Goal: Register for event/course

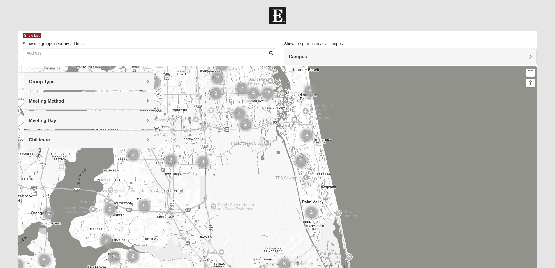
drag, startPoint x: 299, startPoint y: 220, endPoint x: 297, endPoint y: 156, distance: 64.4
click at [288, 130] on div at bounding box center [277, 182] width 519 height 233
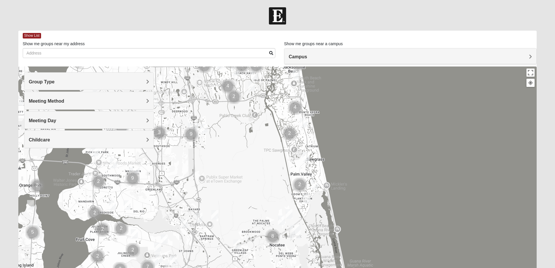
drag, startPoint x: 280, startPoint y: 186, endPoint x: 269, endPoint y: 158, distance: 30.2
click at [269, 158] on div at bounding box center [277, 182] width 519 height 233
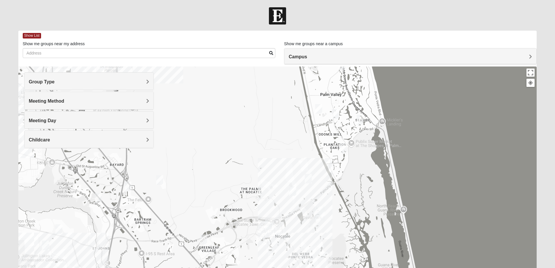
drag, startPoint x: 302, startPoint y: 193, endPoint x: 310, endPoint y: 103, distance: 89.8
click at [310, 103] on div at bounding box center [277, 182] width 519 height 233
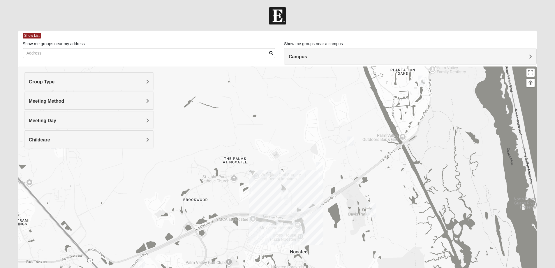
drag, startPoint x: 296, startPoint y: 173, endPoint x: 296, endPoint y: 153, distance: 20.1
click at [296, 153] on div at bounding box center [277, 182] width 519 height 233
click at [286, 192] on img "Womens Damrow 32081" at bounding box center [284, 195] width 7 height 10
click at [352, 140] on img "Womens Masulli 32081" at bounding box center [350, 141] width 7 height 10
click at [320, 166] on img "Womens Bonner 32081" at bounding box center [319, 167] width 7 height 10
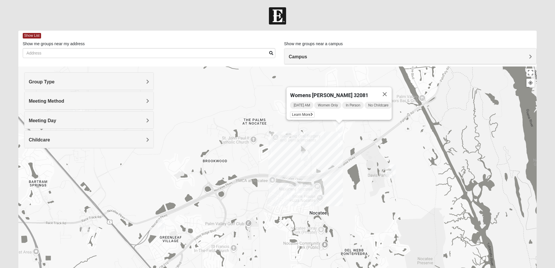
drag, startPoint x: 336, startPoint y: 178, endPoint x: 356, endPoint y: 139, distance: 43.6
click at [356, 139] on div "Womens [PERSON_NAME] 32081 [DATE] AM Women Only In Person No Childcare Learn Mo…" at bounding box center [277, 182] width 519 height 233
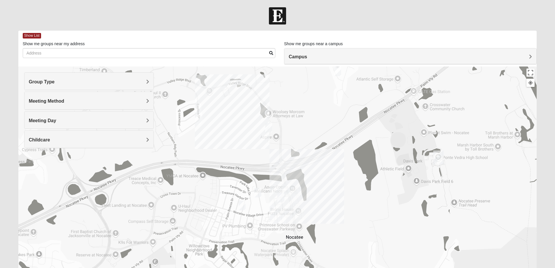
click at [260, 191] on img "Womens Santos (Portuguese-Speaking) 32081" at bounding box center [257, 193] width 7 height 10
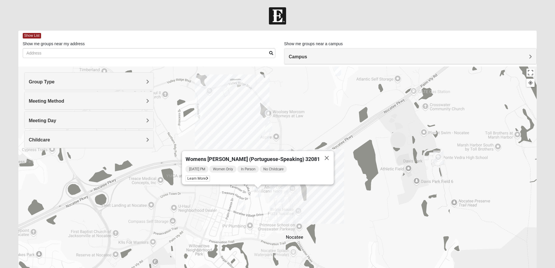
click at [282, 196] on img "Mens Noel 32081" at bounding box center [280, 198] width 7 height 10
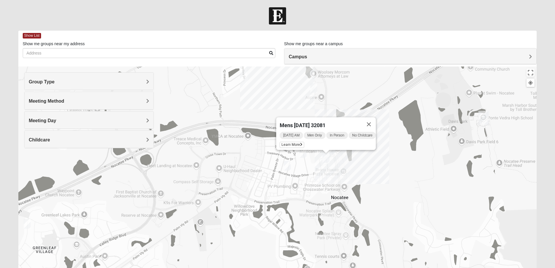
drag, startPoint x: 313, startPoint y: 210, endPoint x: 359, endPoint y: 170, distance: 60.7
click at [359, 170] on div "Mens [PERSON_NAME] 32081 [DATE] AM Men Only In Person No Childcare Learn More" at bounding box center [277, 182] width 519 height 233
click at [311, 191] on div "Mens [PERSON_NAME] 32081 [DATE] AM Men Only In Person No Childcare Learn More" at bounding box center [277, 182] width 519 height 233
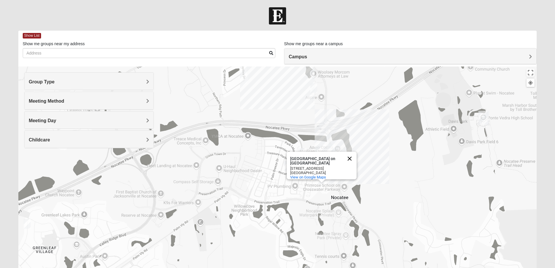
click at [350, 153] on button "Close" at bounding box center [350, 158] width 14 height 14
click at [329, 148] on img "Mens Swindell/Rowe 32081" at bounding box center [331, 149] width 7 height 10
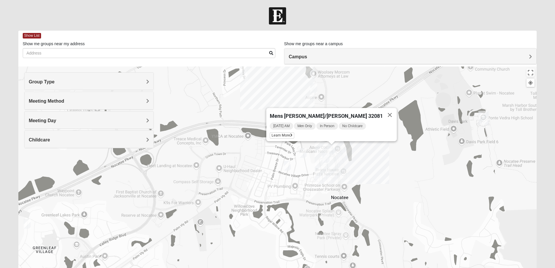
click at [372, 153] on div "Mens [PERSON_NAME]/[PERSON_NAME] 32081 [DATE] AM Men Only In Person No Childcar…" at bounding box center [277, 182] width 519 height 233
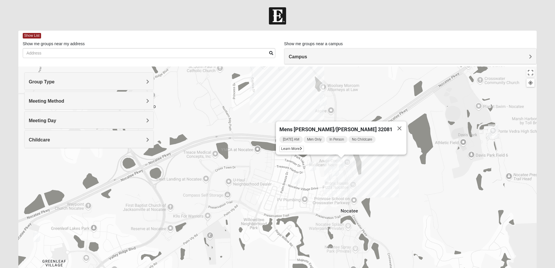
drag, startPoint x: 247, startPoint y: 161, endPoint x: 258, endPoint y: 174, distance: 16.8
click at [258, 174] on div "Mens [PERSON_NAME]/[PERSON_NAME] 32081 [DATE] AM Men Only In Person No Childcar…" at bounding box center [277, 182] width 519 height 233
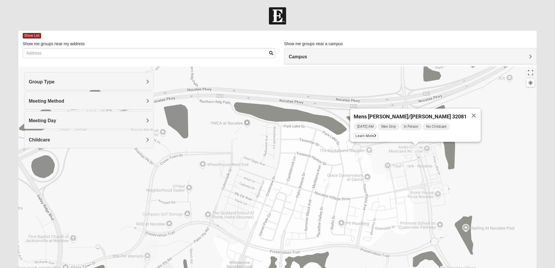
click at [358, 157] on img "Womens Santos (Portuguese-Speaking) 32081" at bounding box center [358, 157] width 7 height 10
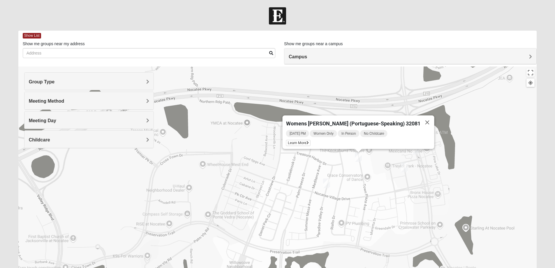
click at [327, 181] on img "Mixed Olsen 32081" at bounding box center [326, 183] width 7 height 10
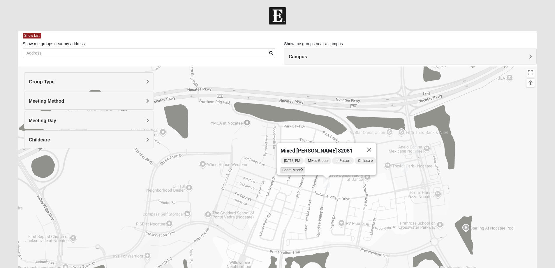
click at [285, 167] on span "Learn More" at bounding box center [293, 170] width 24 height 6
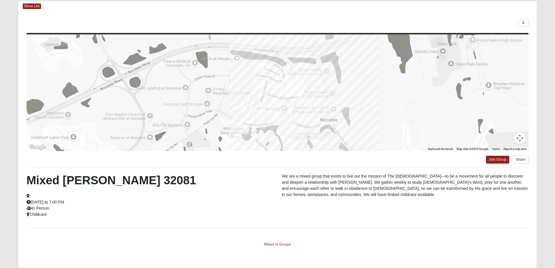
scroll to position [50, 0]
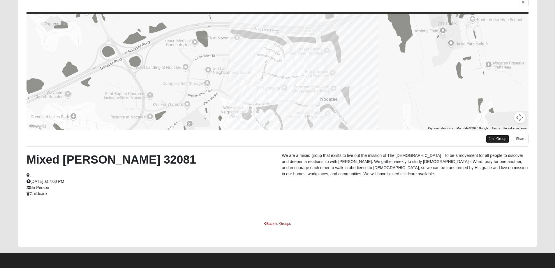
click at [491, 140] on link "Join Group" at bounding box center [497, 139] width 23 height 8
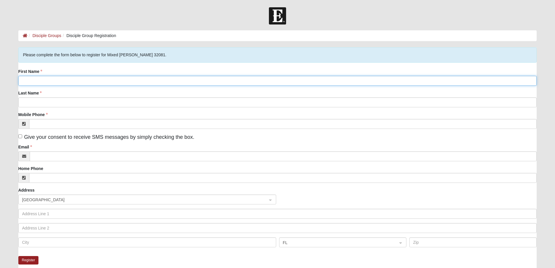
click at [48, 80] on input "First Name" at bounding box center [277, 81] width 519 height 10
type input "[PERSON_NAME]"
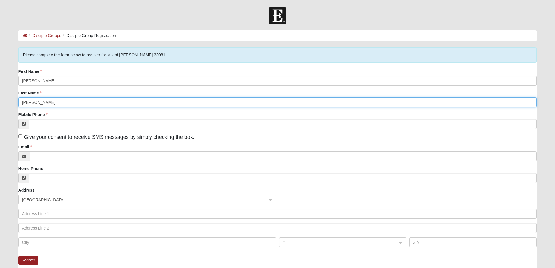
type input "[PERSON_NAME]"
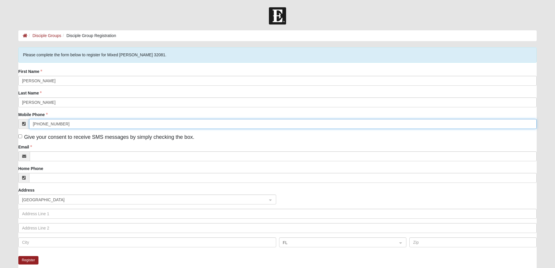
type input "[PHONE_NUMBER]"
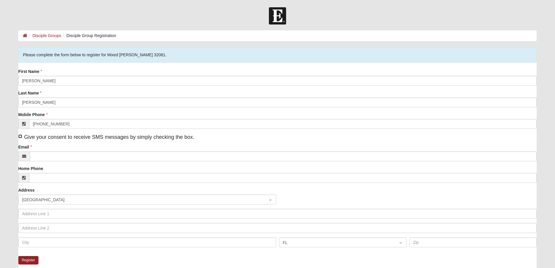
click at [19, 137] on input "Give your consent to receive SMS messages by simply checking the box." at bounding box center [20, 136] width 4 height 4
checkbox input "true"
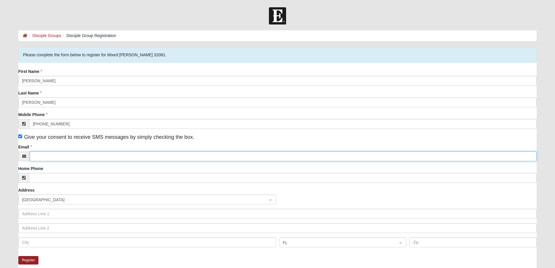
click at [50, 156] on input "Email" at bounding box center [283, 156] width 507 height 10
type input "careydetwiler@outlook.com"
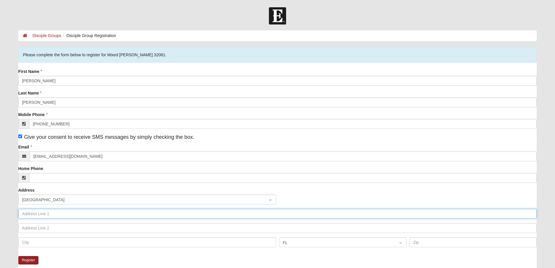
click at [53, 213] on input "text" at bounding box center [277, 214] width 519 height 10
type input "239 Daniel Park Circle"
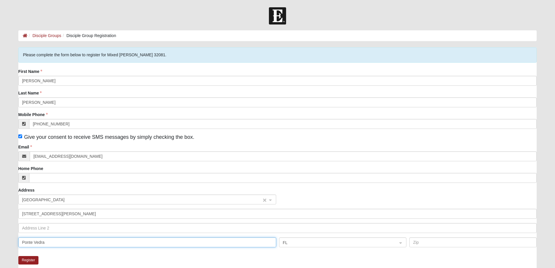
type input "Ponte Vedra"
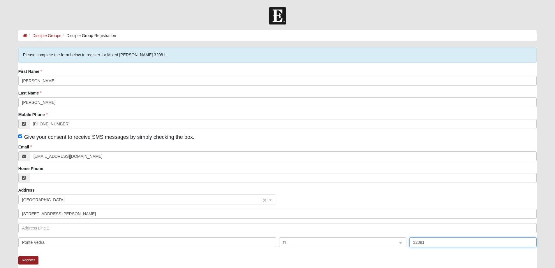
type input "32081"
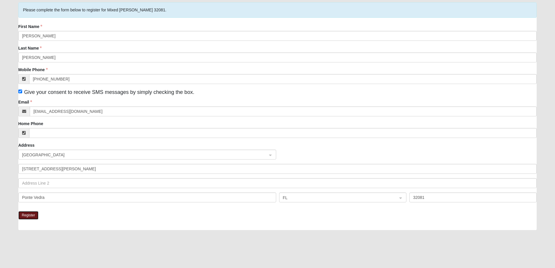
scroll to position [58, 0]
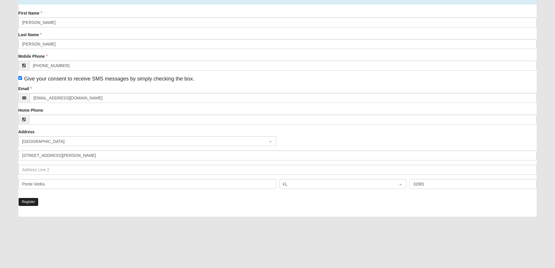
click at [30, 202] on button "Register" at bounding box center [28, 201] width 20 height 8
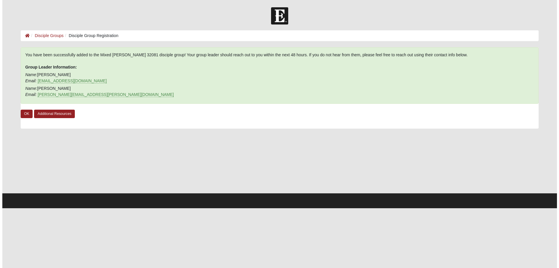
scroll to position [0, 0]
